Goal: Complete application form

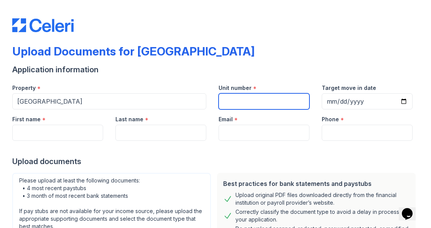
click at [258, 102] on input "Unit number" at bounding box center [264, 102] width 91 height 16
type input "825"
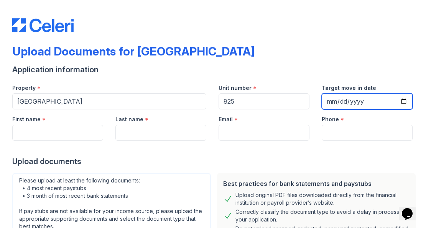
click at [324, 102] on input "Target move in date" at bounding box center [367, 102] width 91 height 16
type input "2025-09-25"
click at [393, 118] on div "Phone *" at bounding box center [367, 117] width 91 height 15
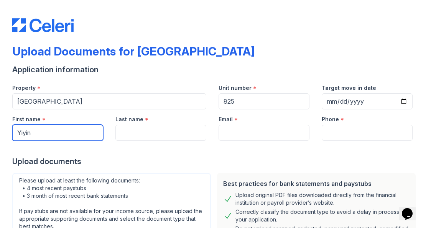
type input "Yiyin"
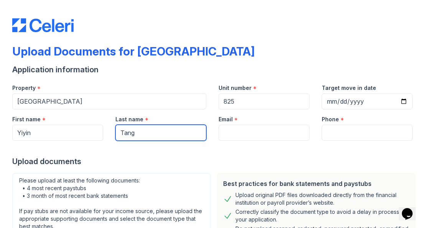
type input "Tang"
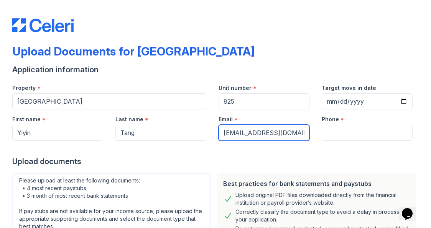
type input "yt1399@nyu.edu"
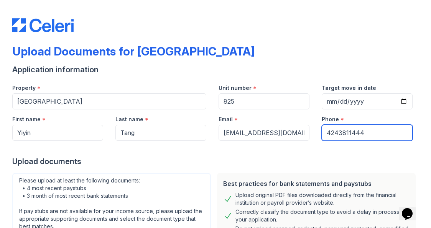
scroll to position [121, 0]
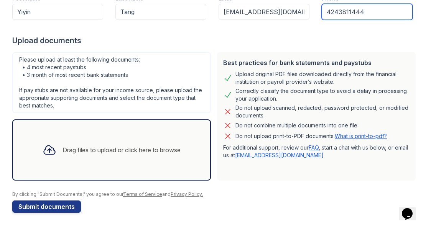
type input "4243811444"
click at [133, 155] on div "Drag files to upload or click here to browse" at bounding box center [111, 150] width 150 height 26
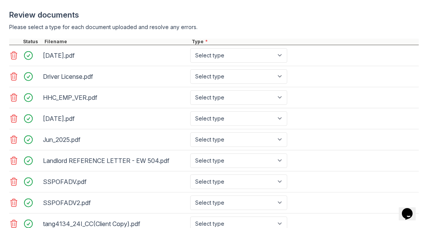
scroll to position [366, 0]
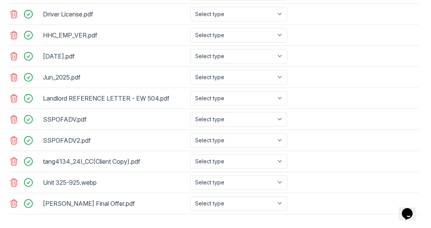
click at [18, 183] on icon at bounding box center [13, 182] width 9 height 9
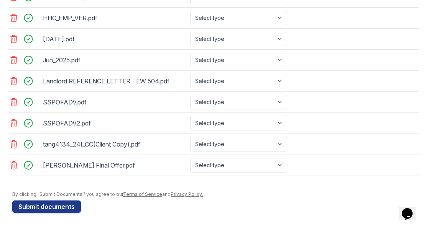
scroll to position [233, 0]
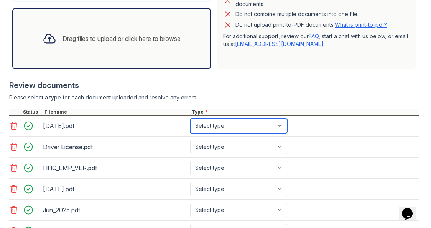
select select "bank_statement"
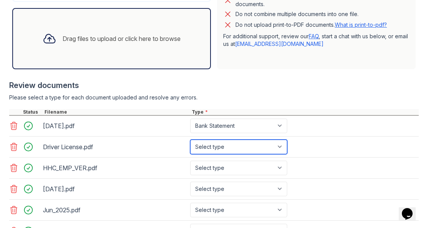
select select "other"
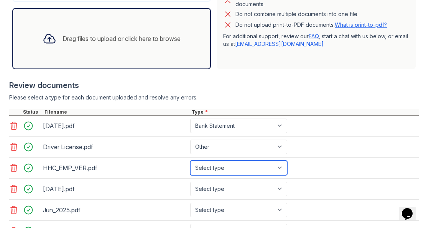
select select "offer_letter"
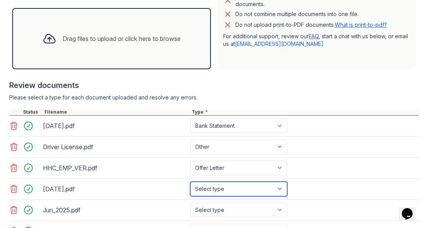
select select "bank_statement"
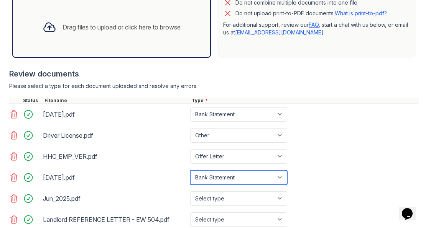
scroll to position [272, 0]
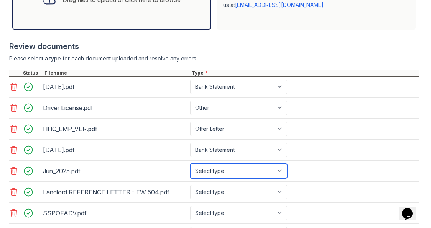
select select "benefit_award_letter"
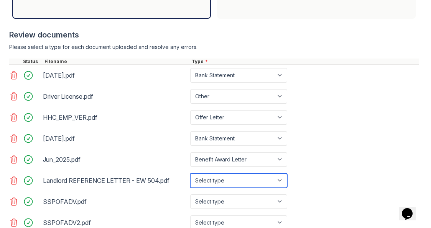
select select "other"
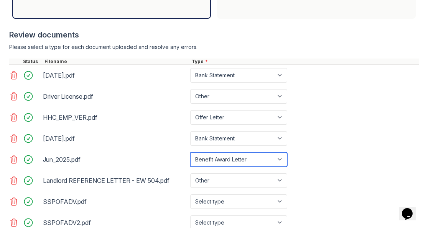
select select "investment_account_statement"
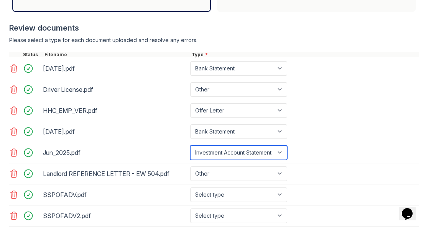
scroll to position [304, 0]
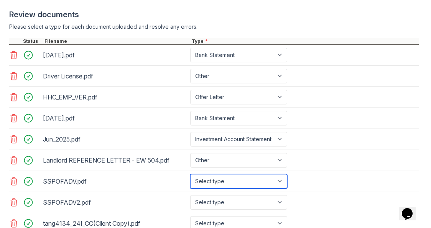
select select "paystub"
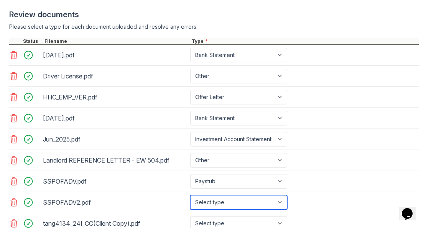
select select "paystub"
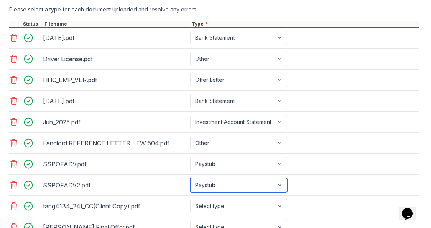
scroll to position [348, 0]
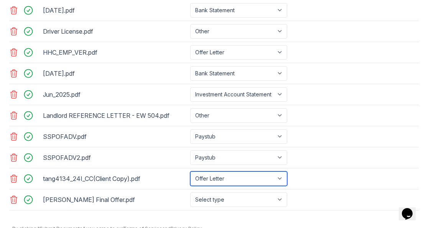
select select "tax_documents"
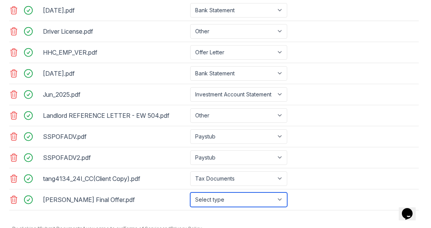
select select "offer_letter"
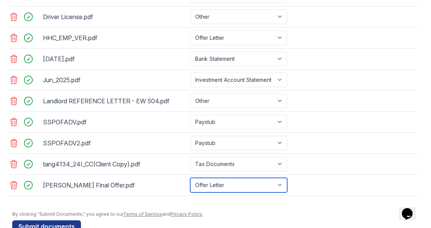
scroll to position [383, 0]
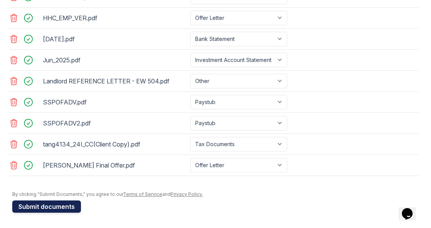
click at [58, 211] on button "Submit documents" at bounding box center [46, 207] width 69 height 12
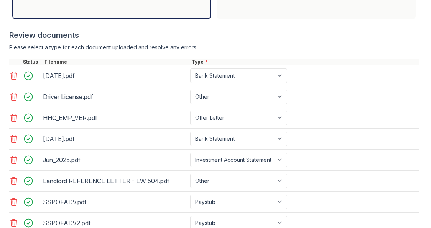
scroll to position [338, 0]
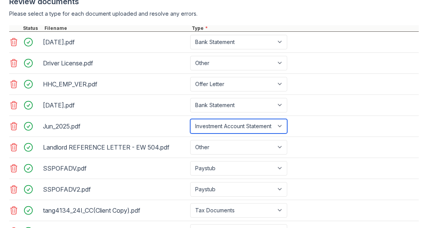
select select "bank_statement"
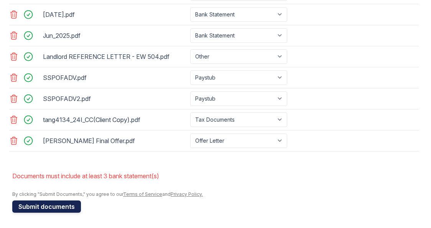
click at [55, 207] on button "Submit documents" at bounding box center [46, 207] width 69 height 12
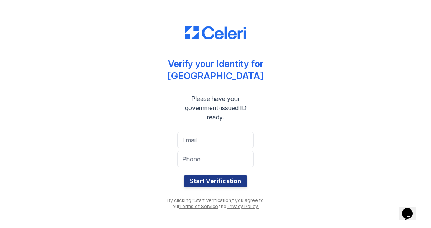
click at [319, 127] on div "Verify your Identity for Ruby Square Please have your government-issued ID read…" at bounding box center [215, 114] width 406 height 228
click at [232, 146] on input "email" at bounding box center [215, 140] width 77 height 16
click at [315, 131] on div "Verify your Identity for Ruby Square Please have your government-issued ID read…" at bounding box center [215, 114] width 406 height 228
click at [231, 143] on input "email" at bounding box center [215, 140] width 77 height 16
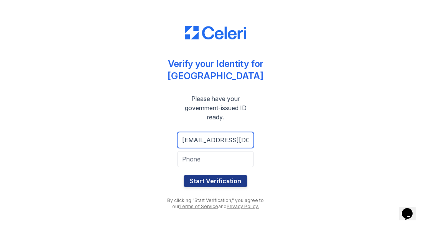
type input "yt1399@nyu.edu"
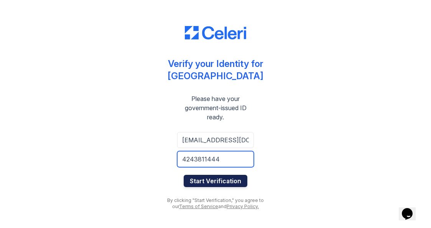
type input "4243811444"
click at [217, 183] on button "Start Verification" at bounding box center [216, 181] width 64 height 12
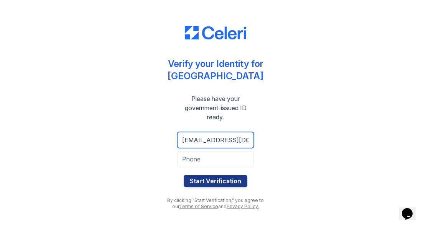
type input "yt1399@nyu.edu"
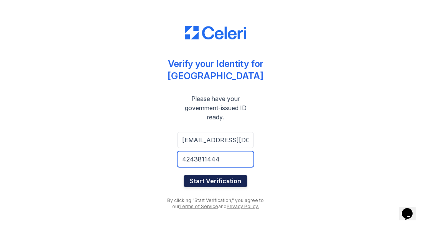
type input "4243811444"
click at [209, 182] on button "Start Verification" at bounding box center [216, 181] width 64 height 12
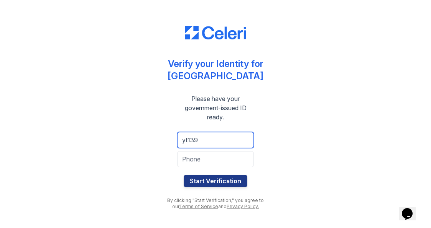
type input "yt1399"
